Goal: Obtain resource: Download file/media

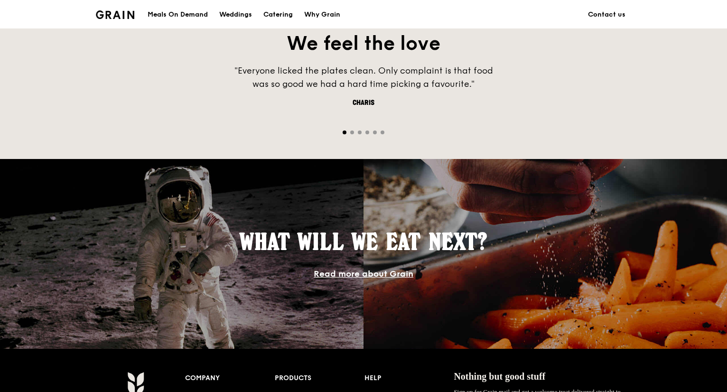
scroll to position [443, 0]
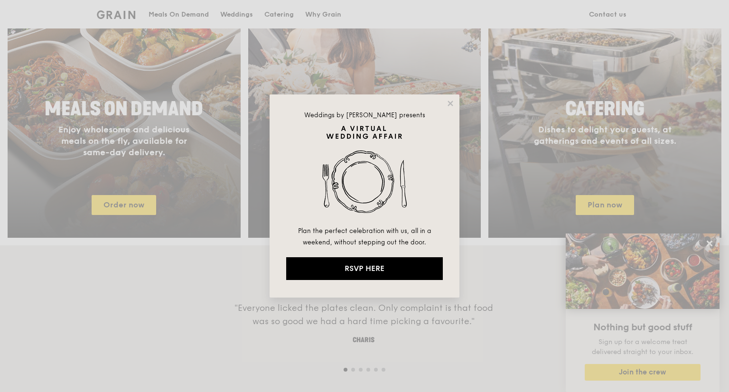
click at [455, 102] on div "Weddings by [PERSON_NAME] presents Plan the perfect celebration with us, all in…" at bounding box center [364, 195] width 190 height 203
click at [453, 102] on icon at bounding box center [450, 103] width 9 height 9
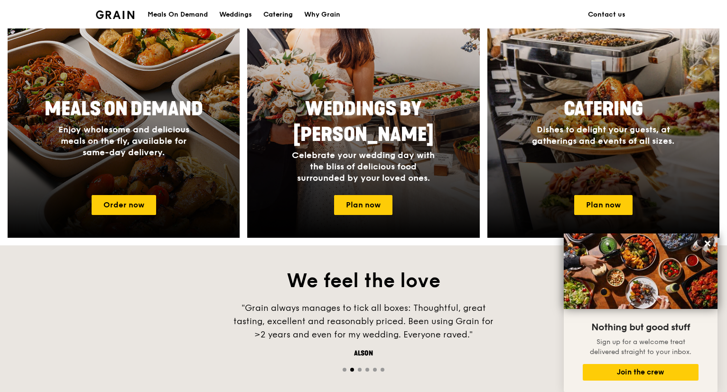
click at [280, 16] on div "Catering" at bounding box center [277, 14] width 29 height 28
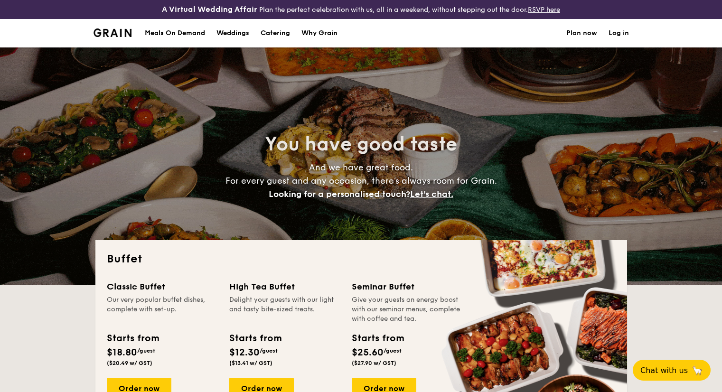
select select
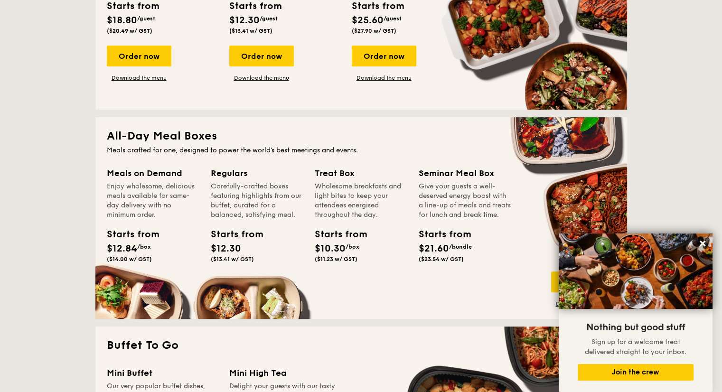
scroll to position [237, 0]
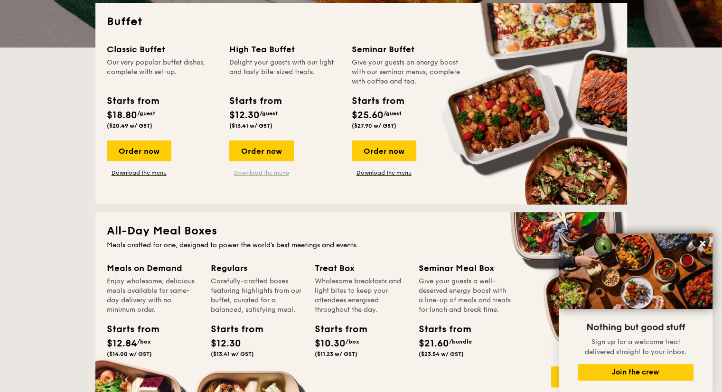
click at [261, 175] on link "Download the menu" at bounding box center [261, 173] width 65 height 8
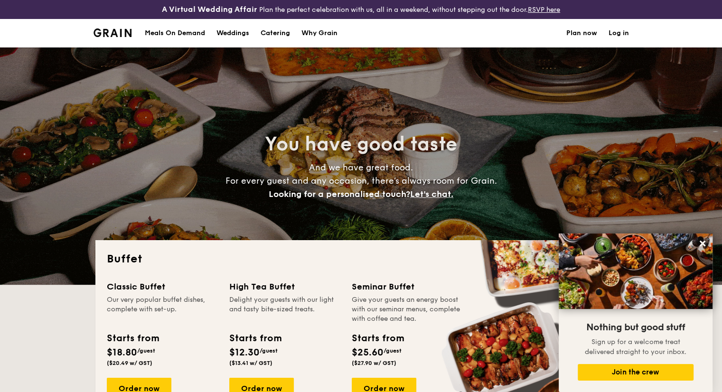
scroll to position [190, 0]
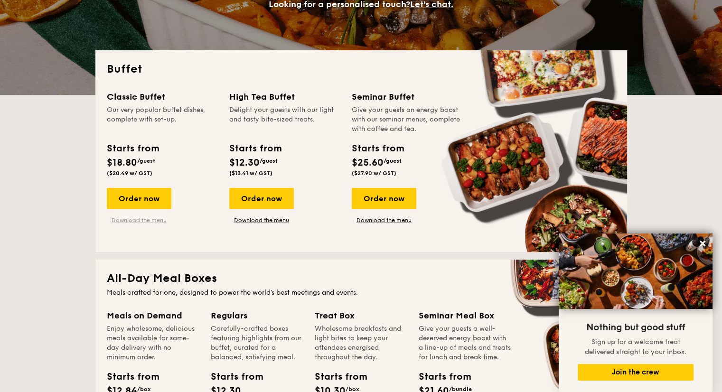
click at [150, 223] on link "Download the menu" at bounding box center [139, 220] width 65 height 8
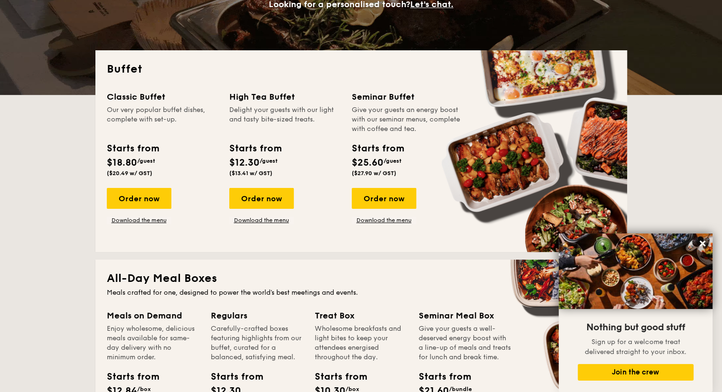
scroll to position [427, 0]
